Goal: Find specific page/section: Find specific page/section

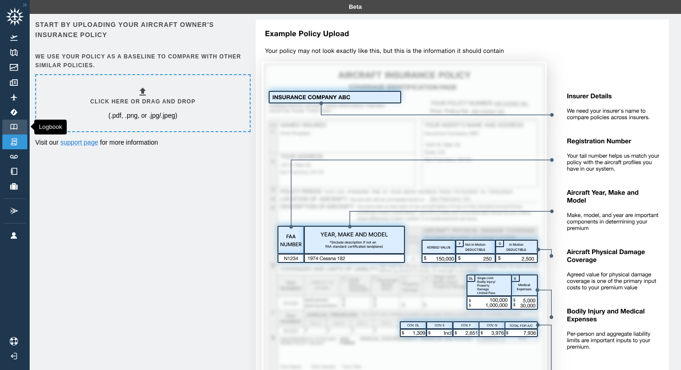
click at [23, 126] on link "Logbook" at bounding box center [14, 127] width 25 height 15
click at [43, 122] on div "Click here or drag and drop (.pdf, .png, or .jpg/.jpeg)" at bounding box center [143, 103] width 214 height 56
click at [14, 21] on icon at bounding box center [15, 16] width 19 height 19
